Goal: Task Accomplishment & Management: Use online tool/utility

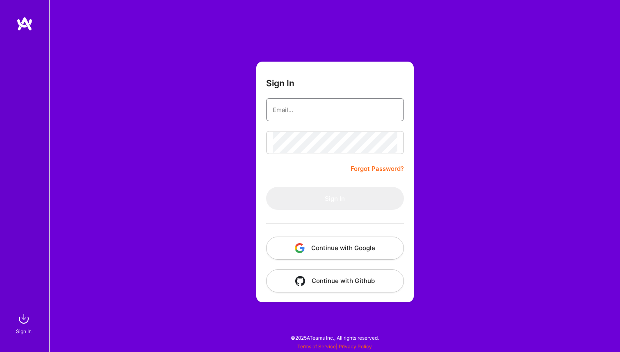
type input "[EMAIL_ADDRESS][DOMAIN_NAME]"
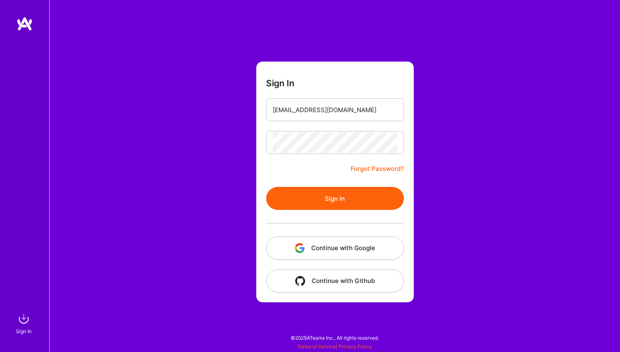
click at [291, 166] on form "Sign In [EMAIL_ADDRESS][DOMAIN_NAME] Forgot Password? Sign In Continue with Goo…" at bounding box center [335, 182] width 158 height 240
click at [311, 208] on button "Sign In" at bounding box center [335, 198] width 138 height 23
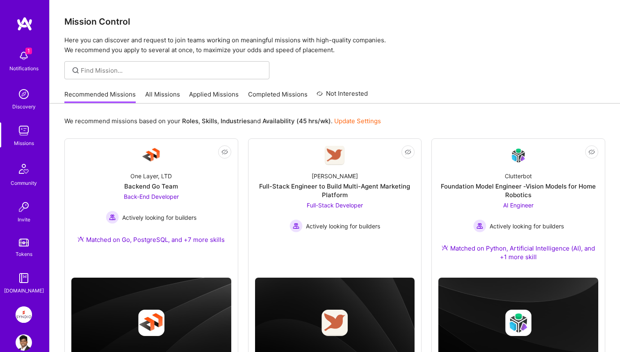
click at [18, 57] on img at bounding box center [24, 56] width 16 height 16
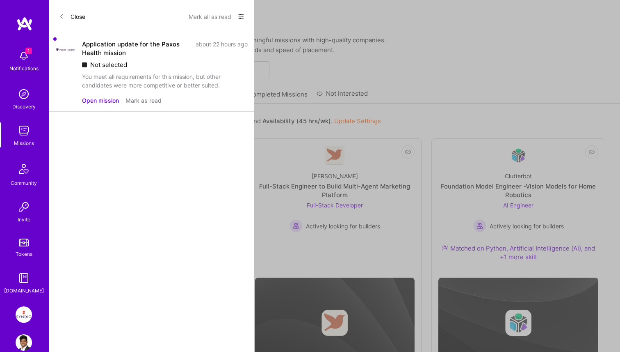
click at [101, 96] on div "Application update for the Paxos Health mission about 22 hours ago Not selected…" at bounding box center [165, 72] width 166 height 65
click at [101, 101] on button "Open mission" at bounding box center [100, 100] width 37 height 9
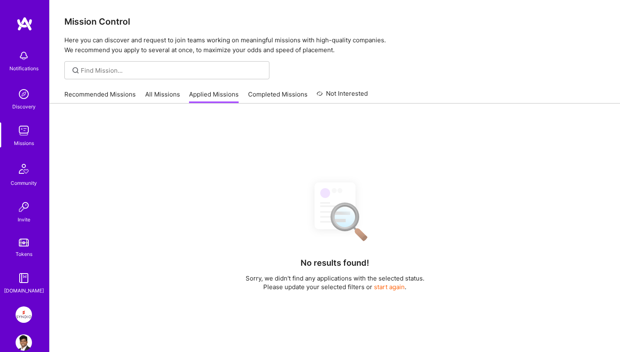
click at [25, 311] on img at bounding box center [24, 314] width 16 height 16
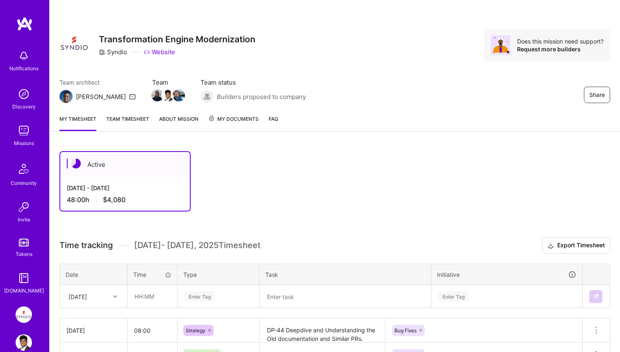
click at [122, 119] on link "Team timesheet" at bounding box center [127, 122] width 43 height 16
